Goal: Task Accomplishment & Management: Use online tool/utility

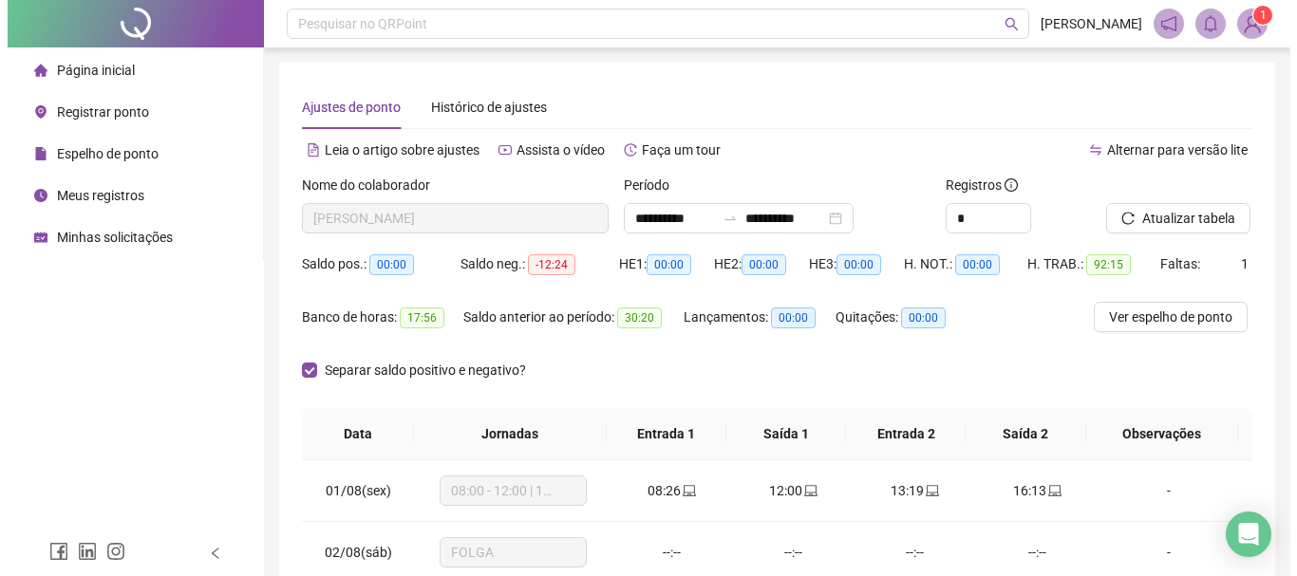
scroll to position [190, 0]
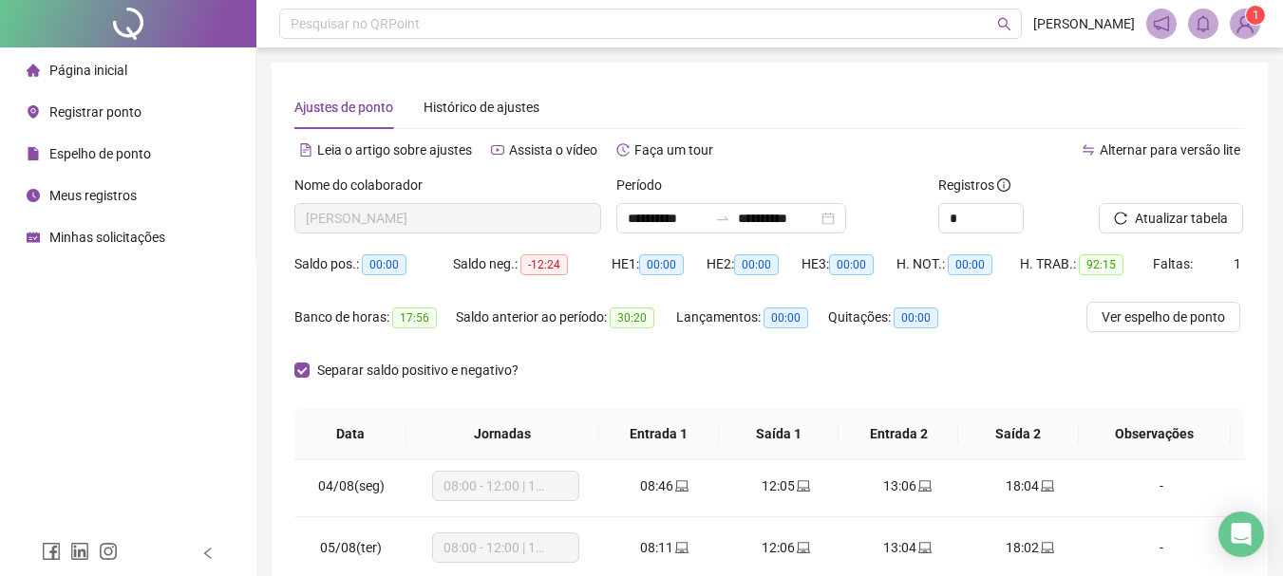
click at [110, 122] on div "Registrar ponto" at bounding box center [84, 112] width 115 height 38
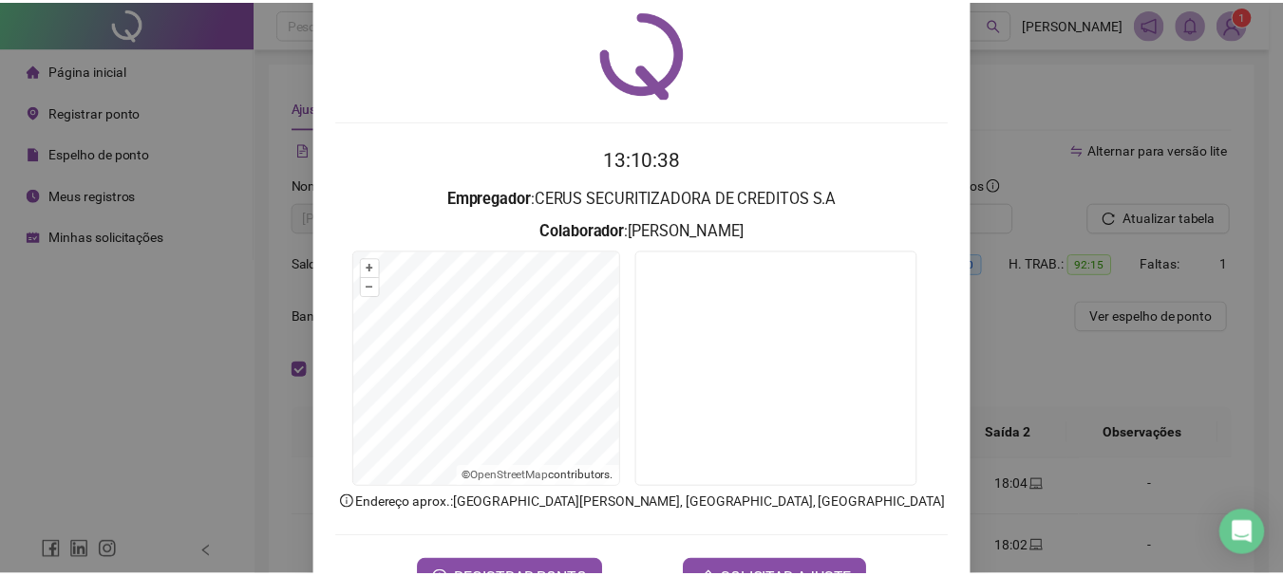
scroll to position [123, 0]
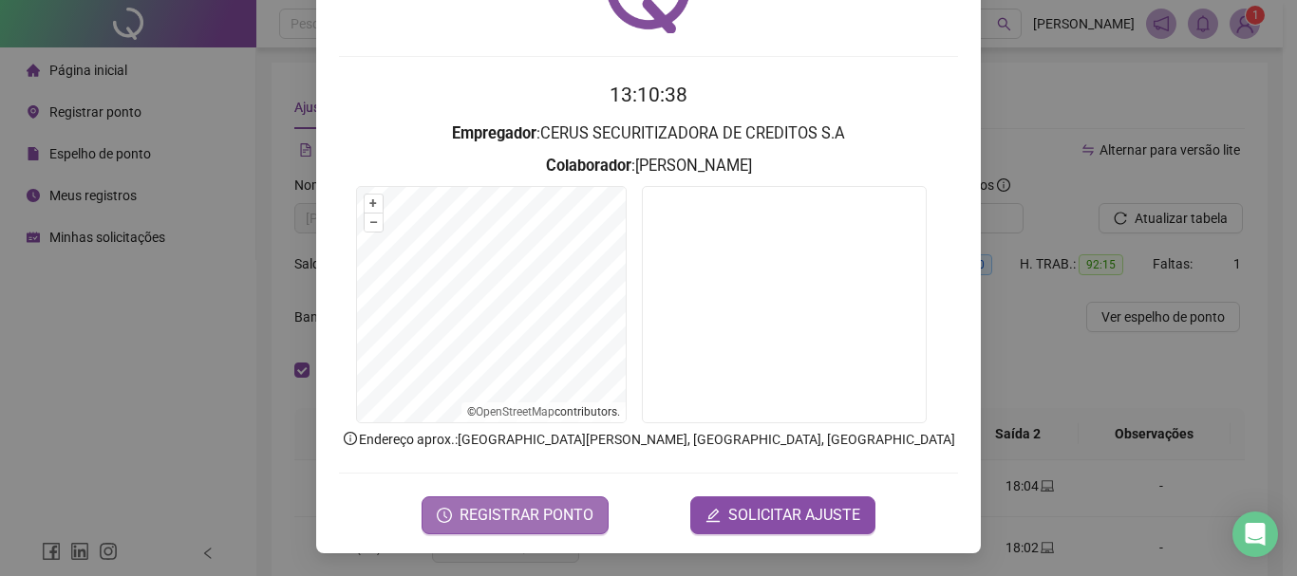
click at [503, 531] on button "REGISTRAR PONTO" at bounding box center [514, 515] width 187 height 38
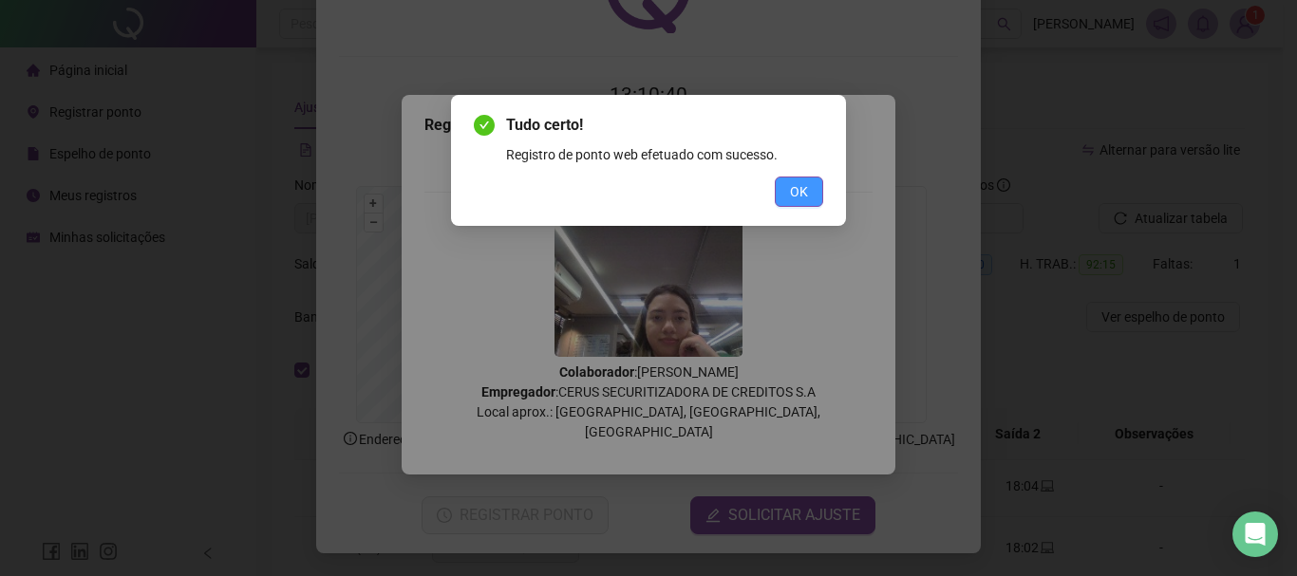
click at [815, 183] on button "OK" at bounding box center [799, 192] width 48 height 30
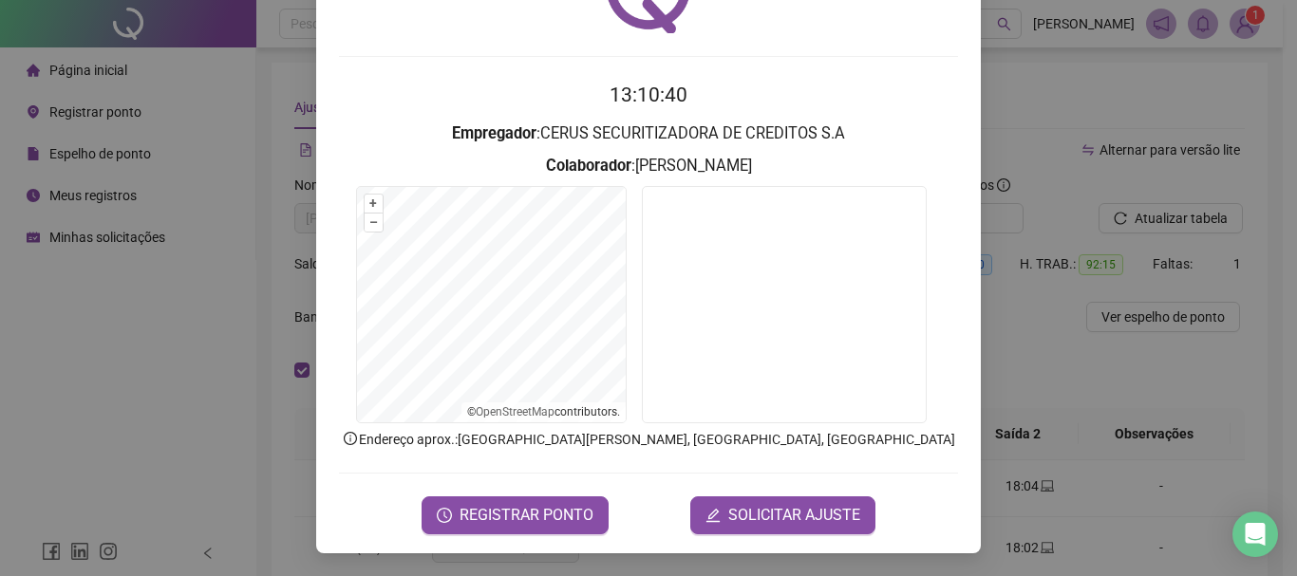
click at [1103, 115] on div "Registro de ponto web 13:10:40 Empregador : CERUS SECURITIZADORA DE CREDITOS S.…" at bounding box center [648, 288] width 1297 height 576
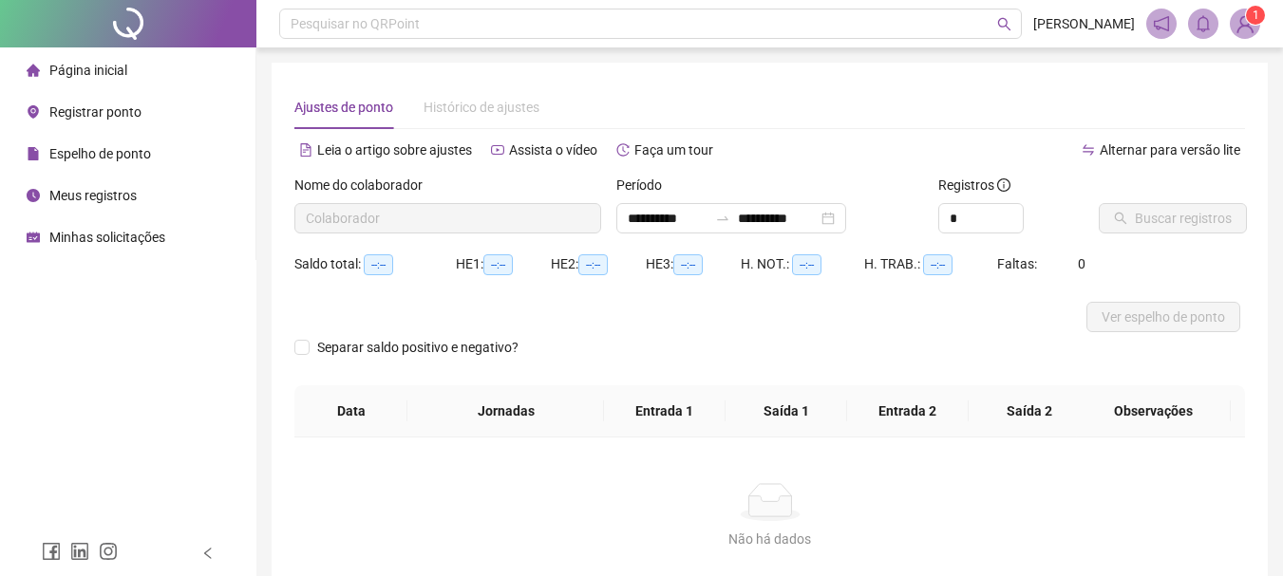
type input "**********"
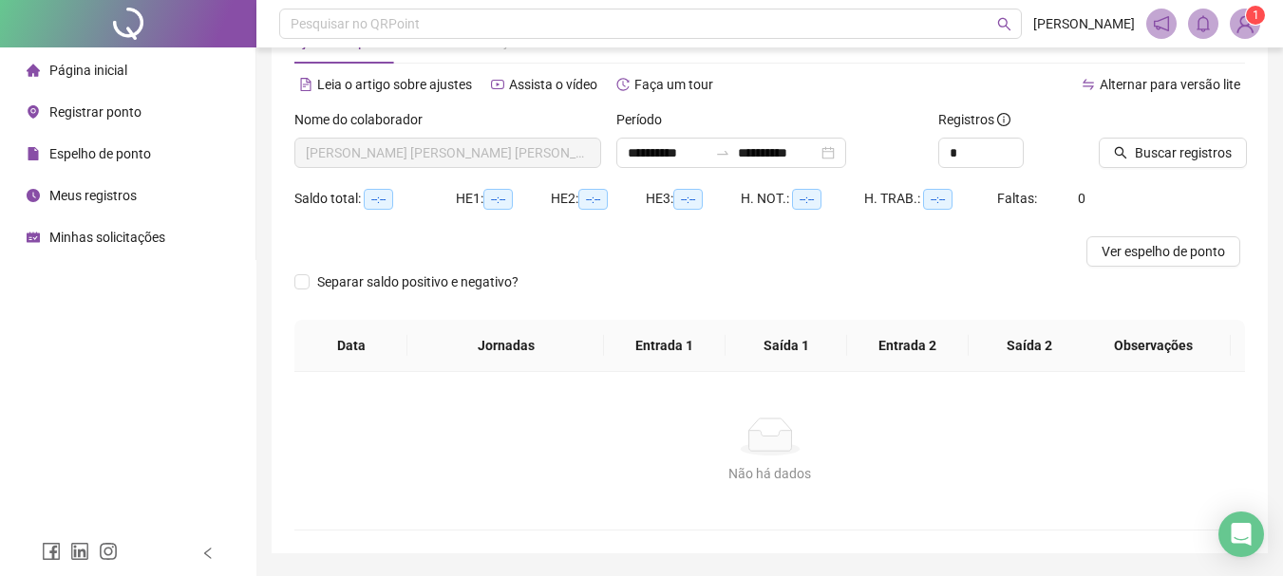
scroll to position [124, 0]
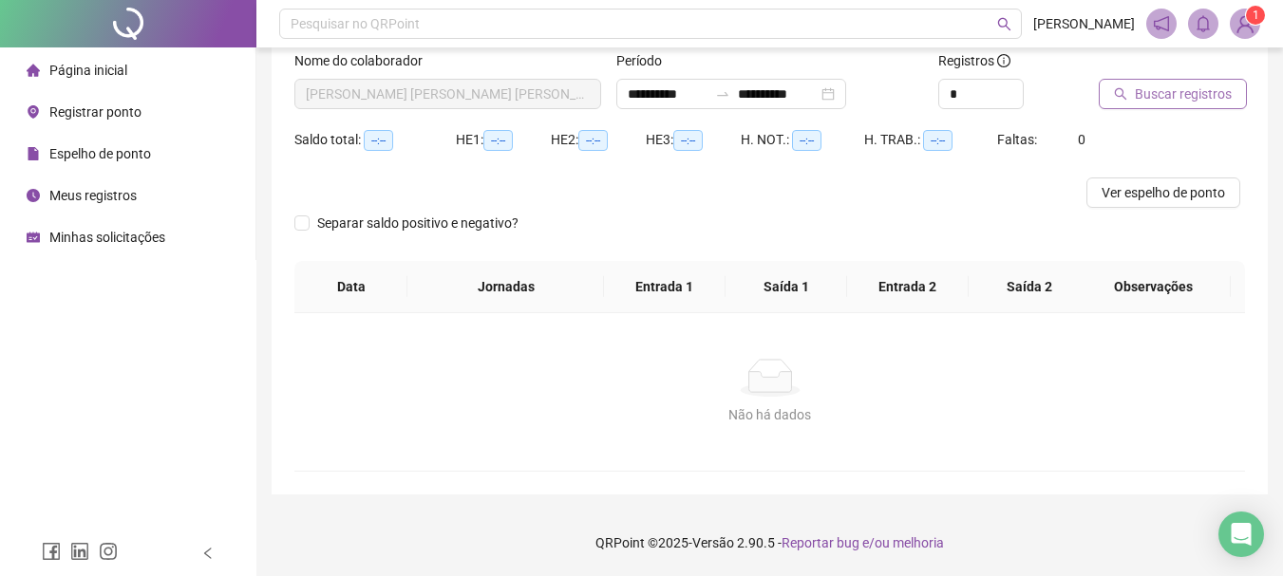
click at [1127, 80] on button "Buscar registros" at bounding box center [1172, 94] width 148 height 30
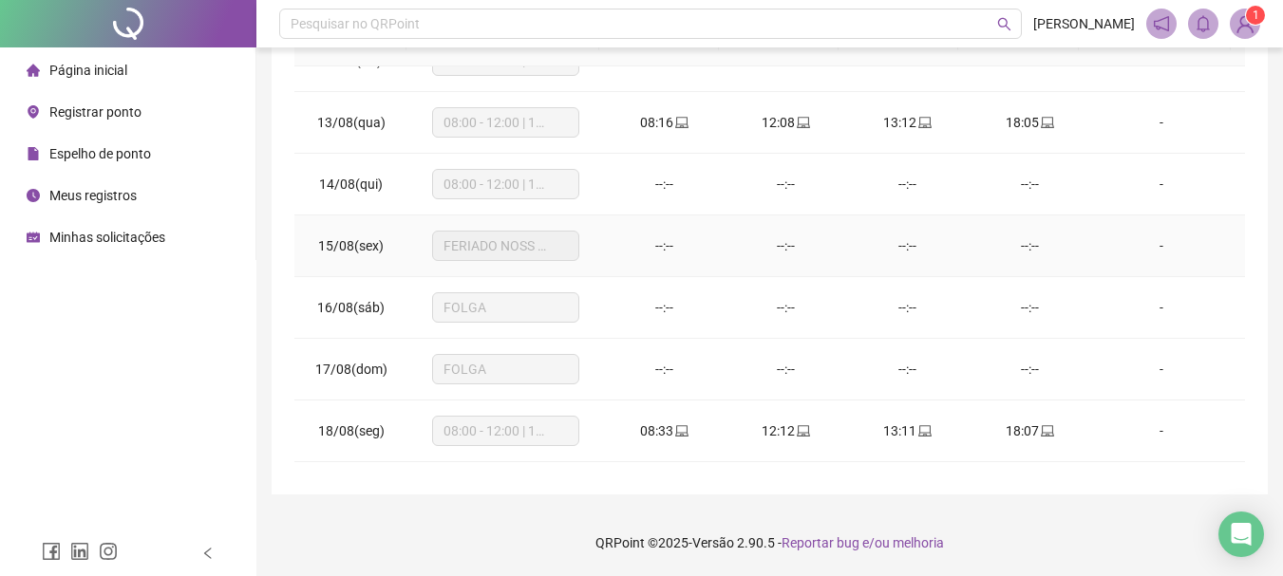
scroll to position [672, 0]
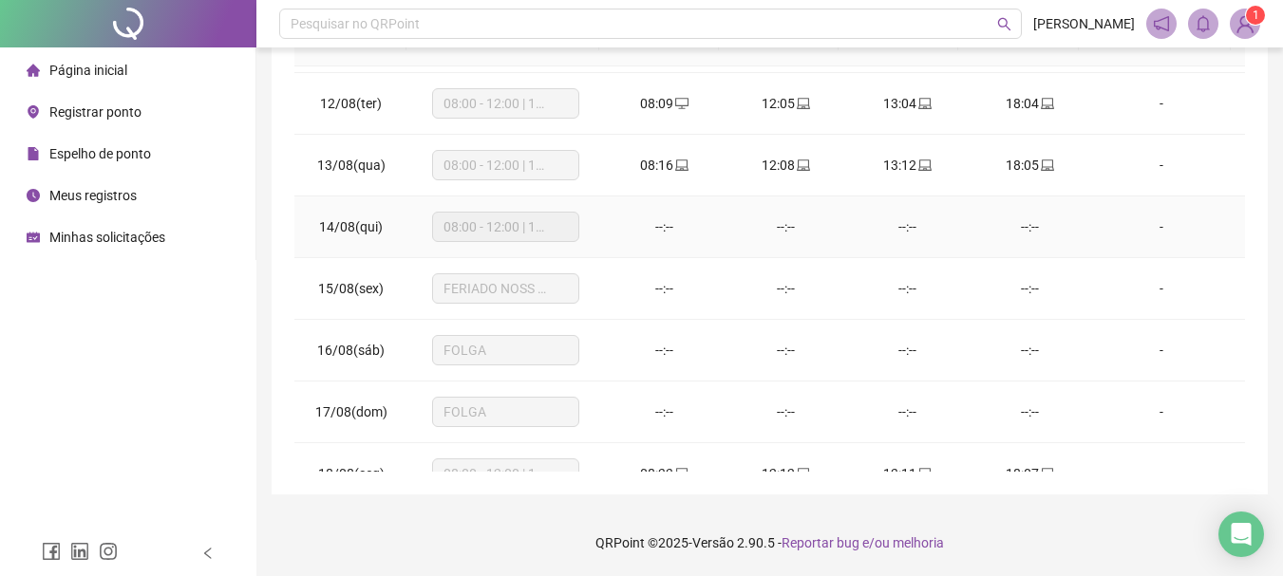
click at [540, 224] on span "08:00 - 12:00 | 13:00 - 18:00" at bounding box center [505, 227] width 124 height 28
click at [487, 234] on span "08:00 - 12:00 | 13:00 - 18:00" at bounding box center [505, 227] width 124 height 28
